Goal: Information Seeking & Learning: Learn about a topic

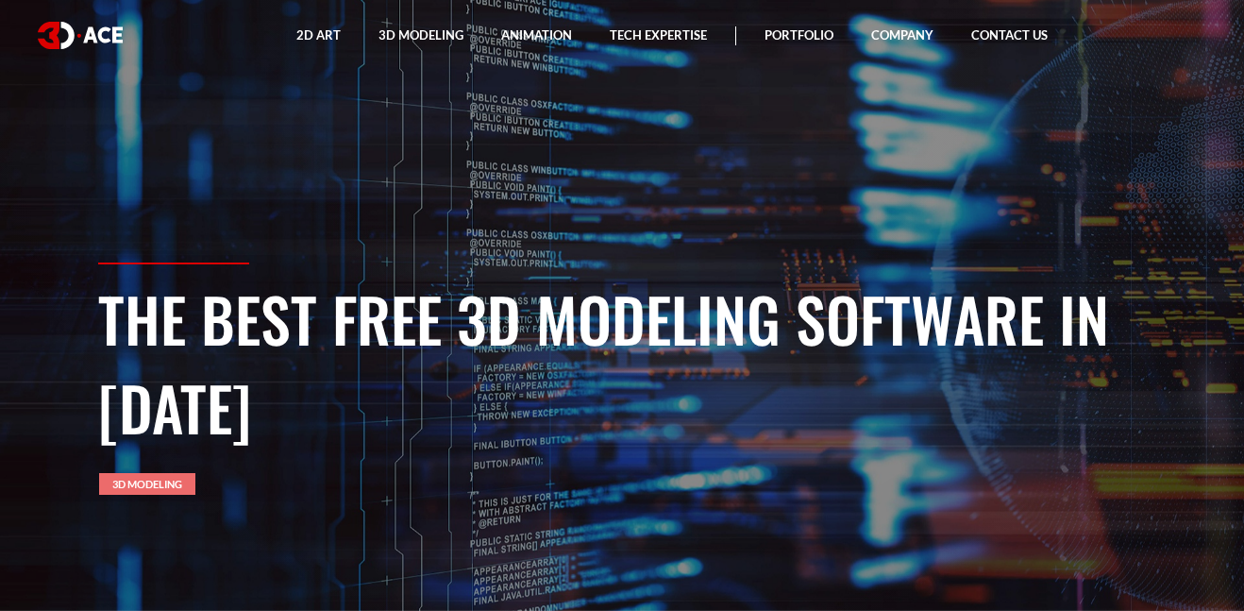
click at [181, 483] on link "3D Modeling" at bounding box center [147, 484] width 96 height 22
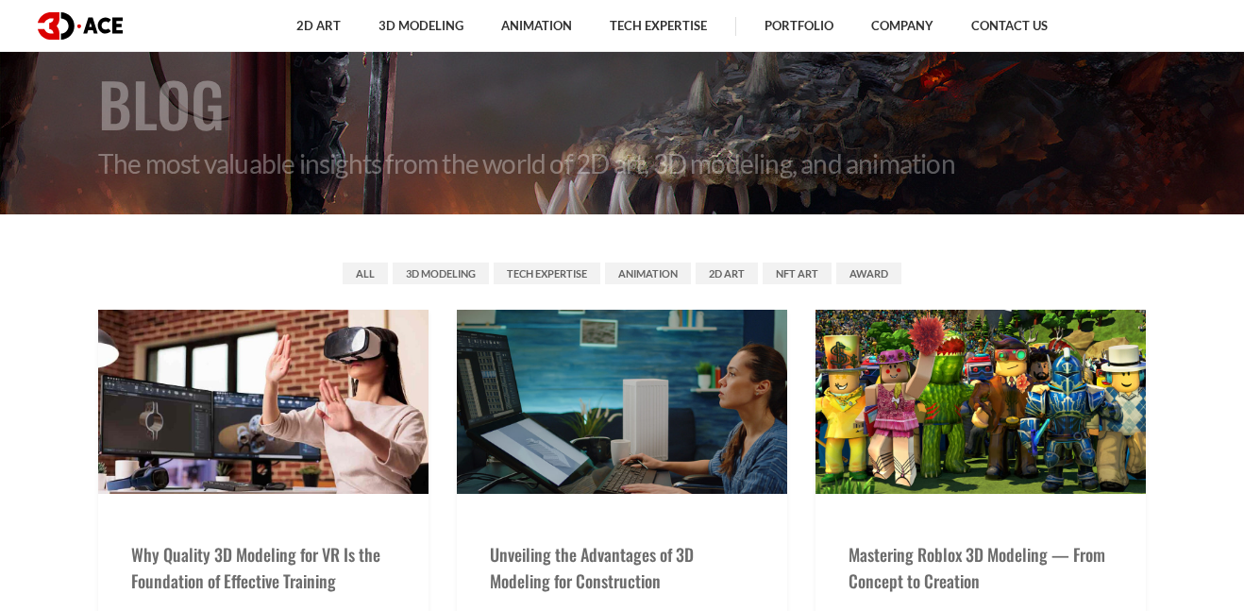
scroll to position [150, 0]
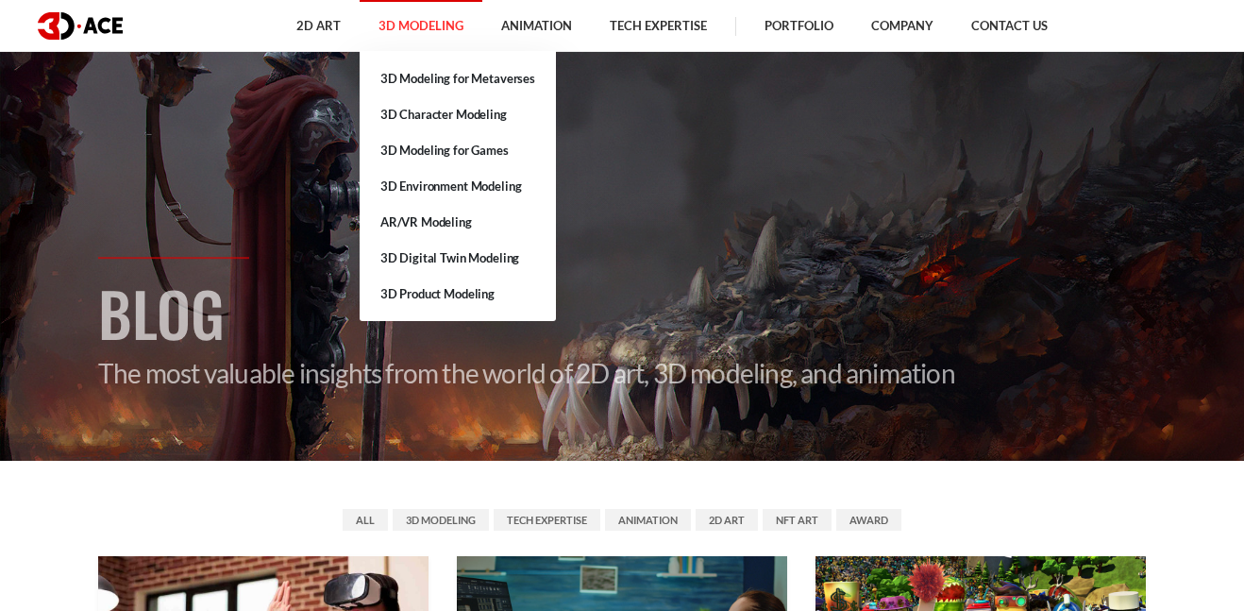
click at [402, 28] on link "3D Modeling" at bounding box center [421, 26] width 123 height 52
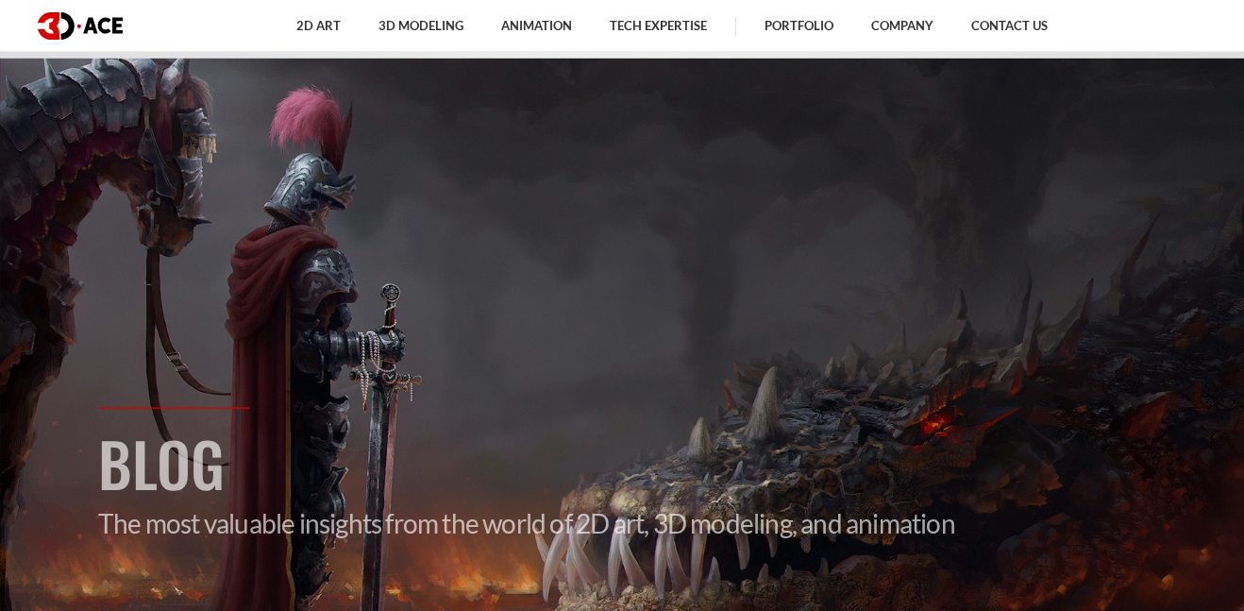
scroll to position [150, 0]
